Goal: Find specific page/section: Find specific page/section

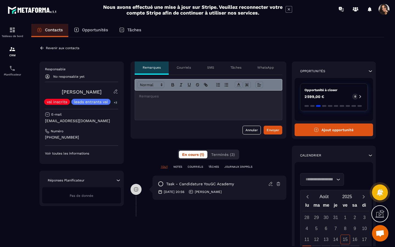
click at [43, 47] on icon at bounding box center [42, 48] width 5 height 5
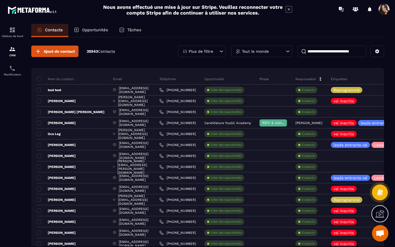
click at [328, 53] on input at bounding box center [332, 52] width 69 height 12
click at [80, 29] on div "Opportunités" at bounding box center [90, 30] width 45 height 13
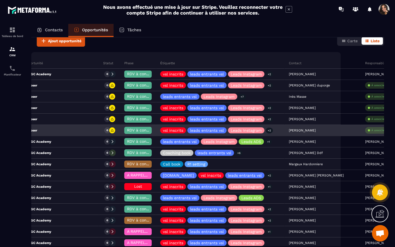
scroll to position [0, 41]
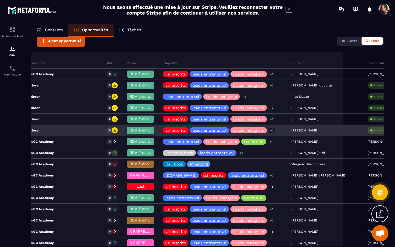
click at [70, 132] on div "Opportunité à closer" at bounding box center [49, 130] width 106 height 11
